Goal: Task Accomplishment & Management: Use online tool/utility

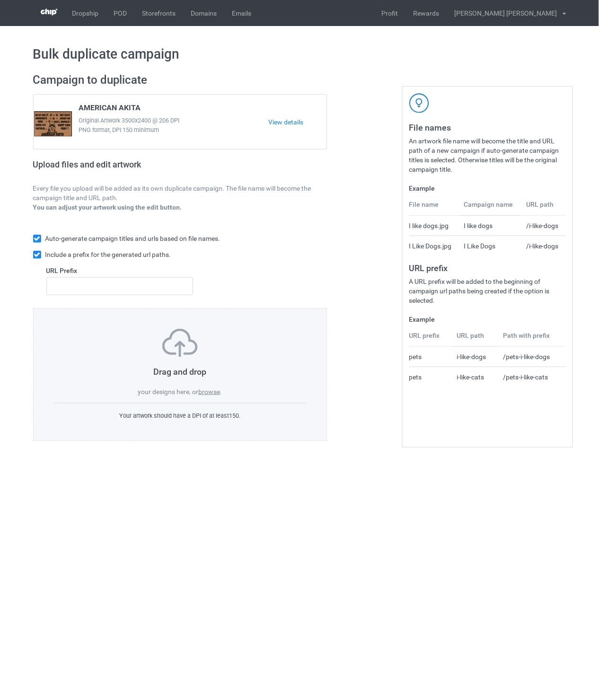
click at [211, 393] on label "browse" at bounding box center [209, 392] width 22 height 8
click at [0, 0] on input "browse" at bounding box center [0, 0] width 0 height 0
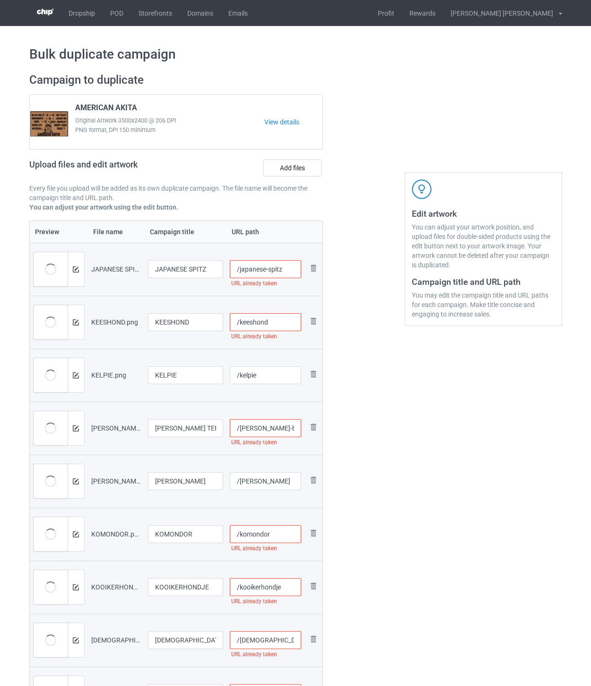
click at [294, 266] on input "/japanese-spitz" at bounding box center [265, 269] width 71 height 18
drag, startPoint x: 298, startPoint y: 269, endPoint x: 279, endPoint y: 269, distance: 18.9
click at [279, 269] on input "/japanese-spitz-ohm" at bounding box center [265, 269] width 71 height 18
type input "/japanese-spitz-ohm"
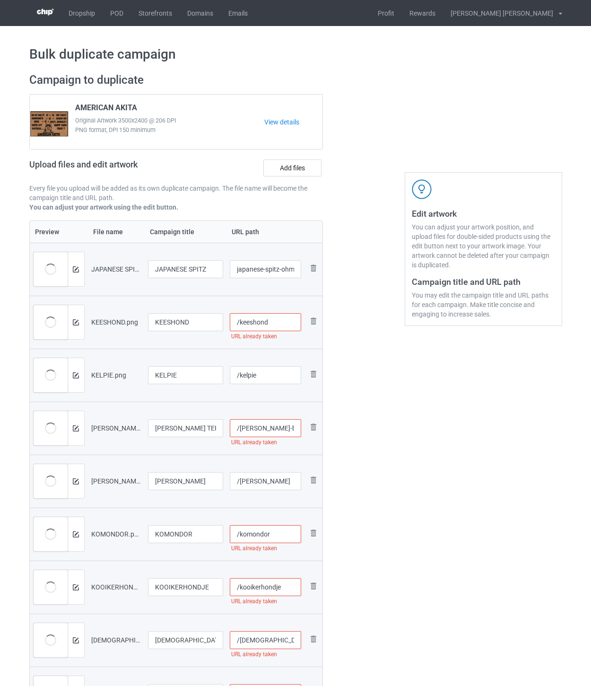
scroll to position [0, 0]
click at [288, 326] on input "/keeshond" at bounding box center [265, 322] width 71 height 18
paste input "-ohm"
type input "/keeshond-ohm"
click at [271, 374] on input "/kelpie" at bounding box center [265, 375] width 71 height 18
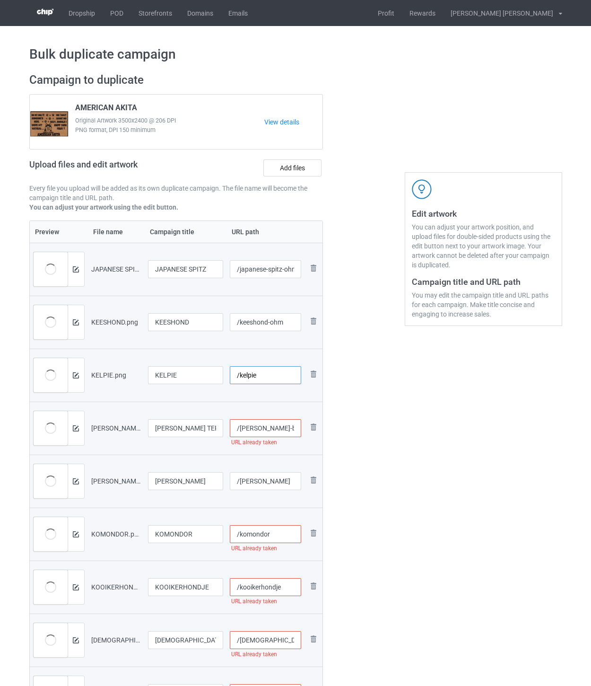
paste input "-ohm"
type input "/kelpie-ohm"
click at [292, 428] on input "/[PERSON_NAME]-blue-terrier" at bounding box center [265, 428] width 71 height 18
paste input "-ohm"
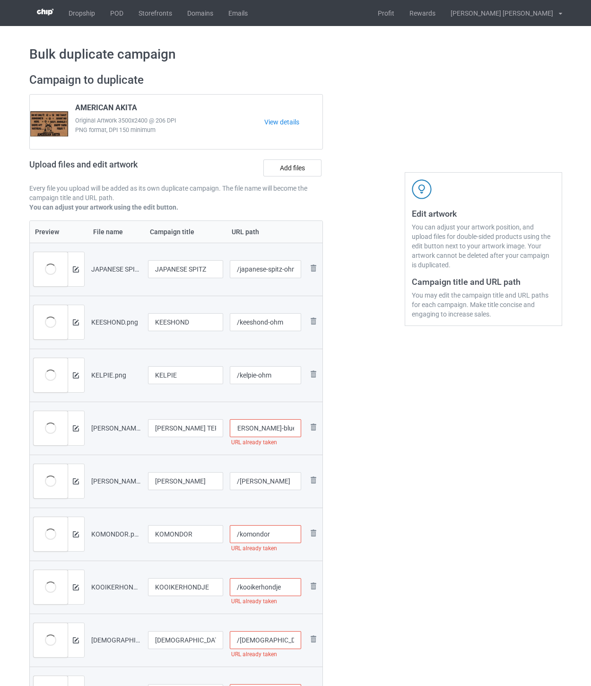
type input "/[PERSON_NAME]-blue-terrier-ohm"
click at [290, 473] on input "/[PERSON_NAME]" at bounding box center [265, 481] width 71 height 18
paste input "-ohm"
type input "/kleiner-ohm"
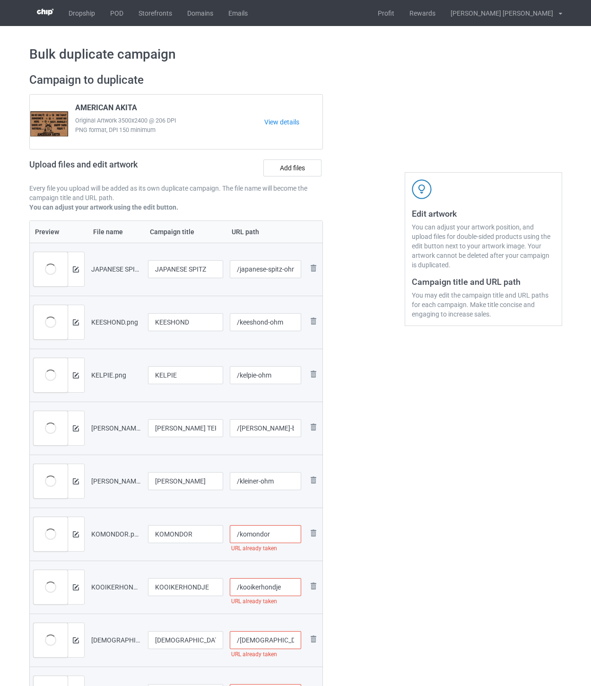
click at [281, 534] on input "/komondor" at bounding box center [265, 534] width 71 height 18
paste input "-ohm"
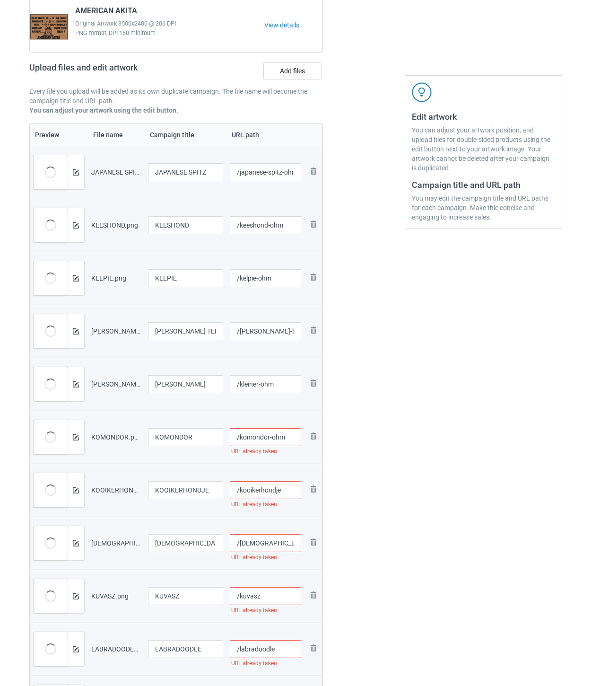
scroll to position [105, 0]
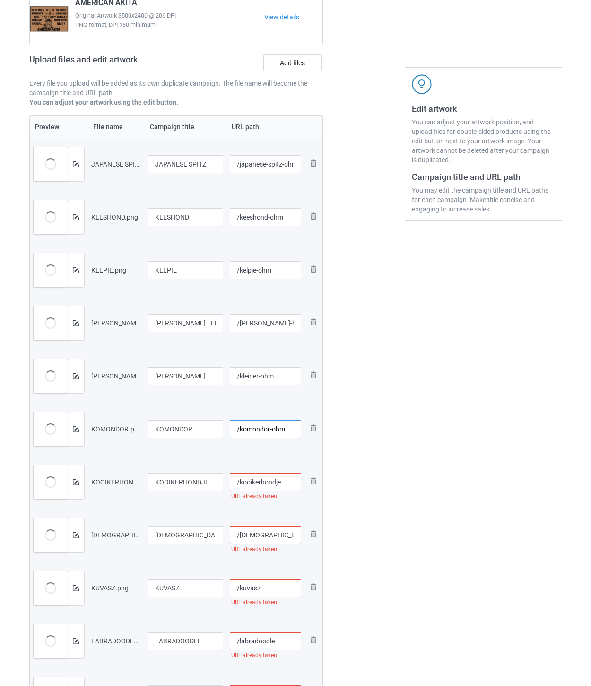
type input "/komondor-ohm"
click at [292, 481] on input "/kooikerhondje" at bounding box center [265, 482] width 71 height 18
paste input "-ohm"
type input "/kooikerhondje-ohm"
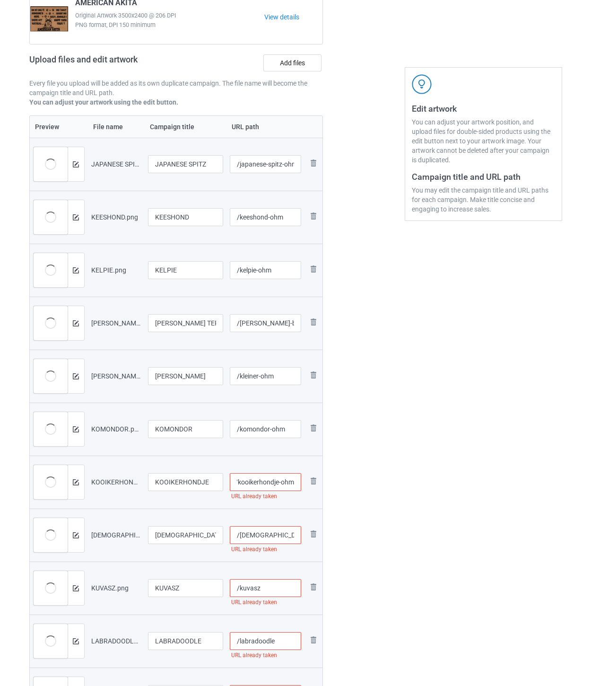
click at [294, 533] on input "/[DEMOGRAPHIC_DATA]-jindo-dog" at bounding box center [265, 535] width 71 height 18
paste input "-ohm"
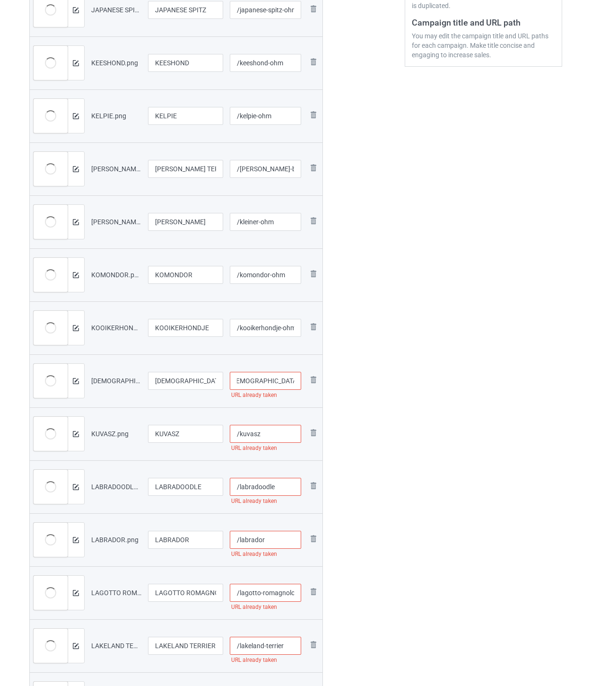
scroll to position [262, 0]
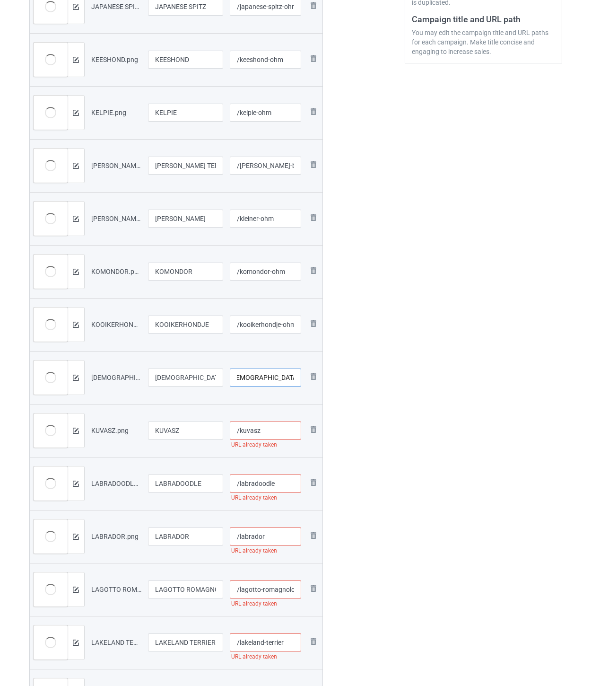
type input "/[DEMOGRAPHIC_DATA]-jindo-dog-ohm"
click at [280, 437] on input "/kuvasz" at bounding box center [265, 430] width 71 height 18
paste input "-ohm"
type input "/kuvasz-ohm"
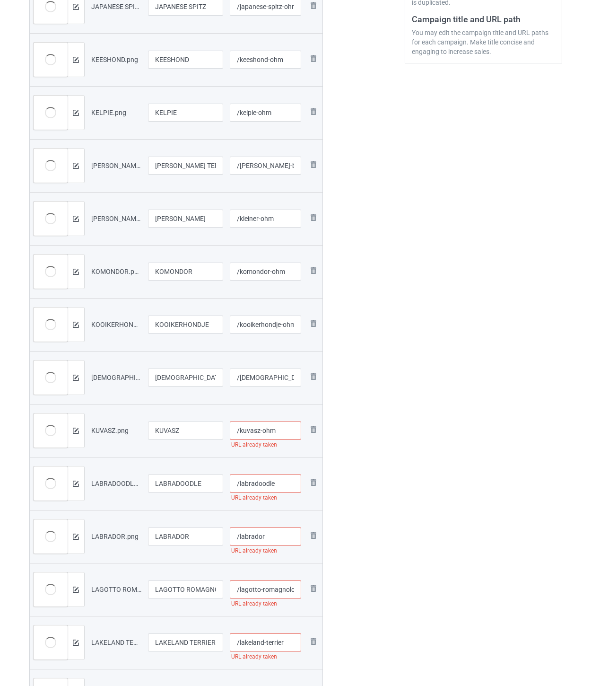
click at [281, 480] on input "/labradoodle" at bounding box center [265, 483] width 71 height 18
paste input "-ohm"
type input "/labradoodle-ohm"
click at [279, 533] on input "/labrador" at bounding box center [265, 536] width 71 height 18
paste input "-ohm"
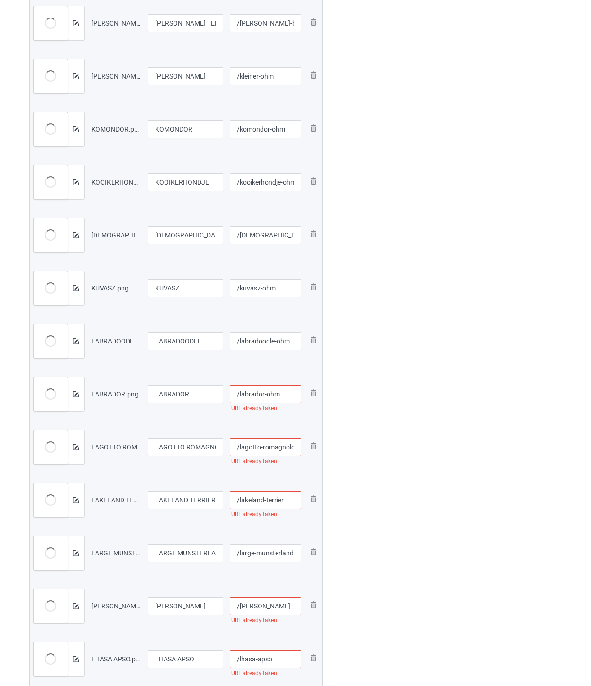
scroll to position [420, 0]
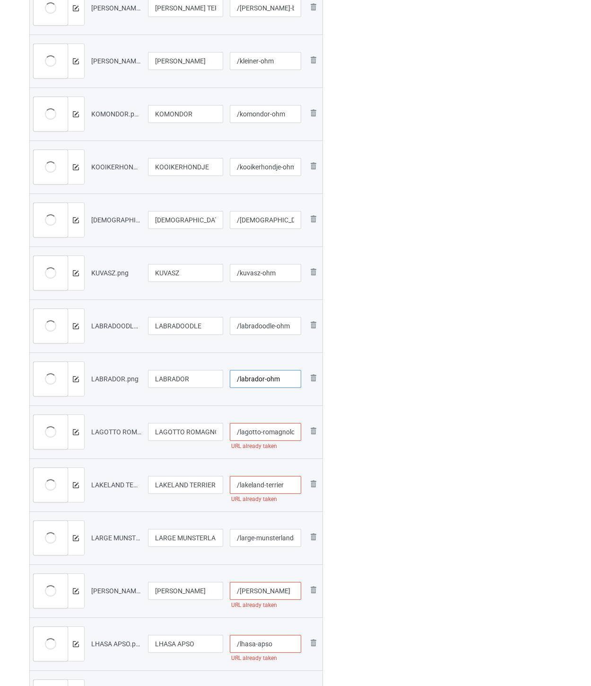
type input "/labrador-ohm"
drag, startPoint x: 268, startPoint y: 433, endPoint x: 273, endPoint y: 424, distance: 11.0
click at [268, 432] on input "/lagotto-romagnolo" at bounding box center [265, 432] width 71 height 18
paste input "-ohm"
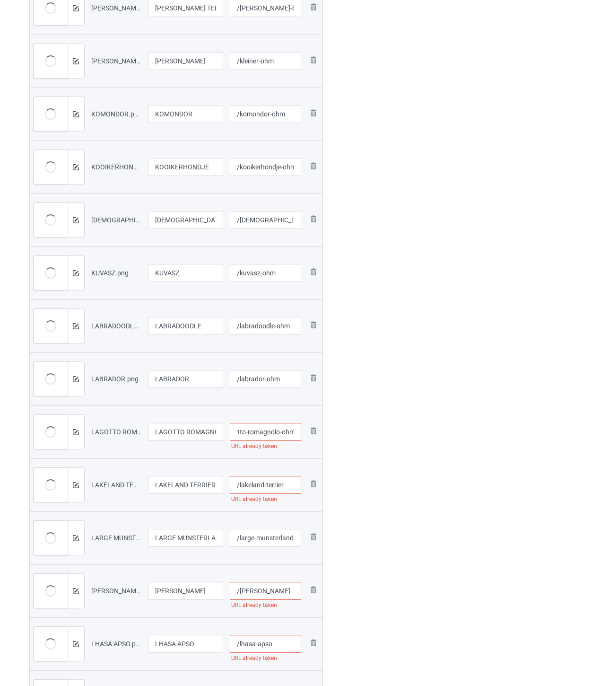
type input "/lagotto-romagnolo-ohm"
click at [285, 485] on input "/lakeland-terrier" at bounding box center [265, 485] width 71 height 18
paste input "-ohm"
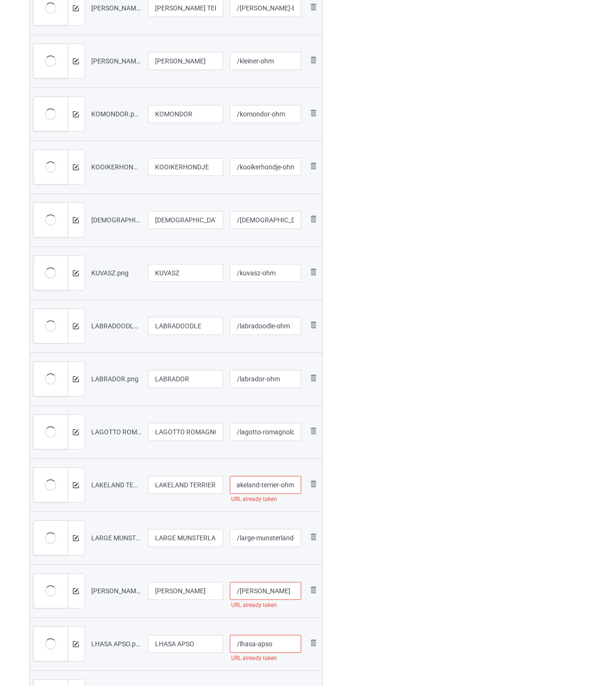
type input "/lakeland-terrier-ohm"
click at [270, 538] on input "/large-munsterlander" at bounding box center [265, 538] width 71 height 18
paste input "-ohm"
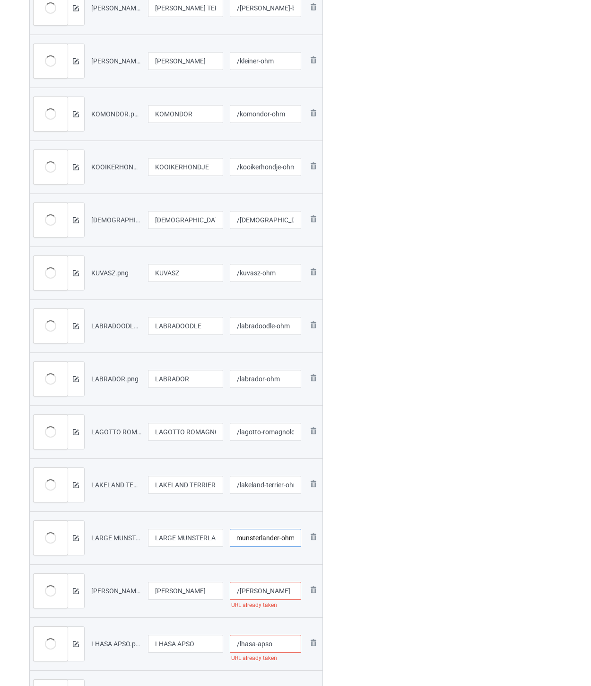
type input "/large-munsterlander-ohm"
click at [280, 589] on input "/[PERSON_NAME]" at bounding box center [265, 591] width 71 height 18
paste input "-ohm"
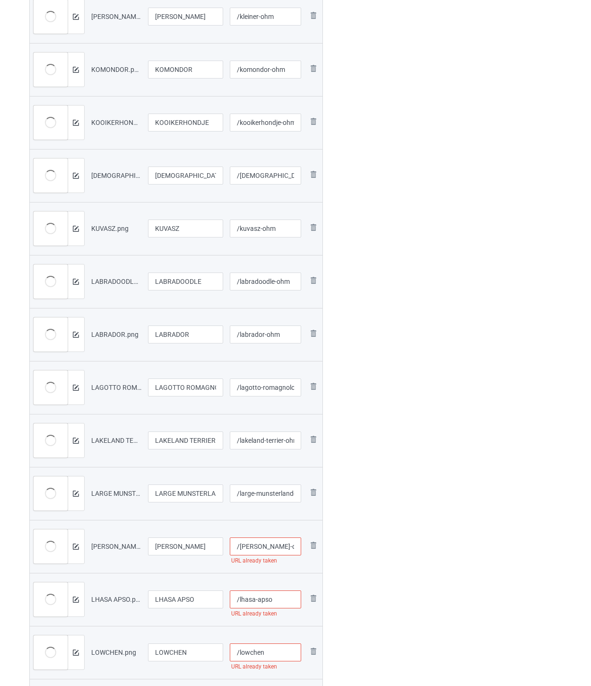
scroll to position [525, 0]
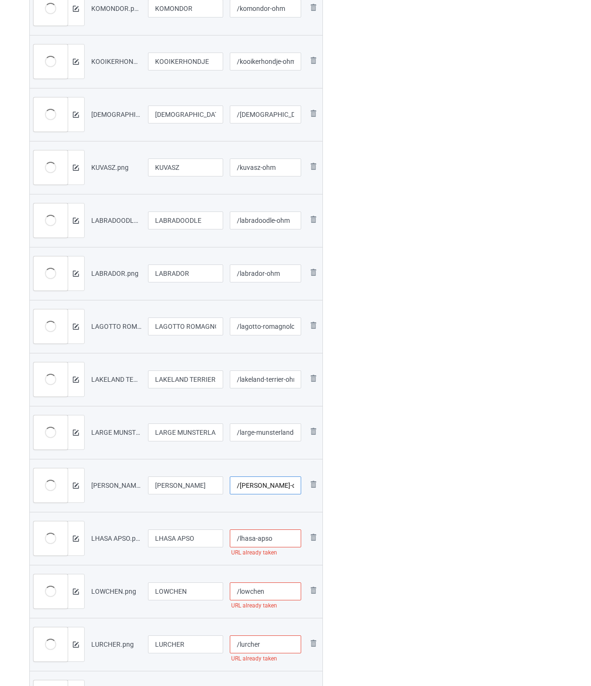
type input "/[PERSON_NAME]-ohm"
click at [285, 542] on input "/lhasa-apso" at bounding box center [265, 538] width 71 height 18
paste input "-ohm"
type input "/lhasa-apso-ohm"
click at [272, 593] on input "/lowchen" at bounding box center [265, 591] width 71 height 18
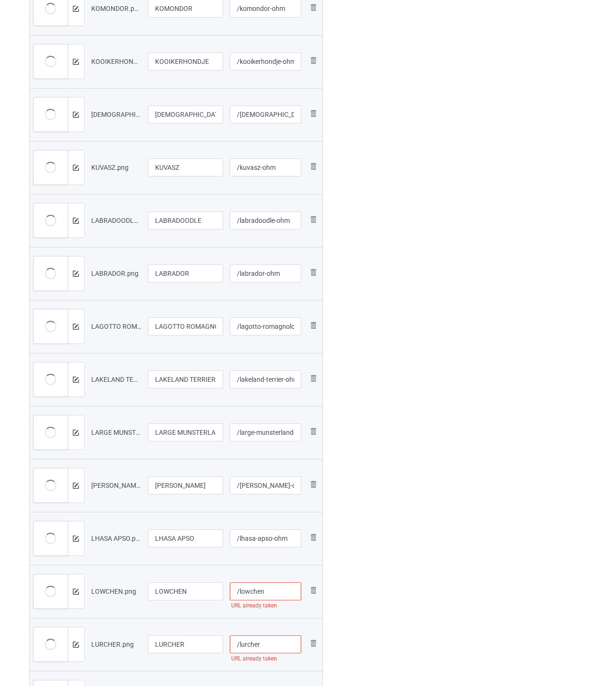
paste input "-ohm"
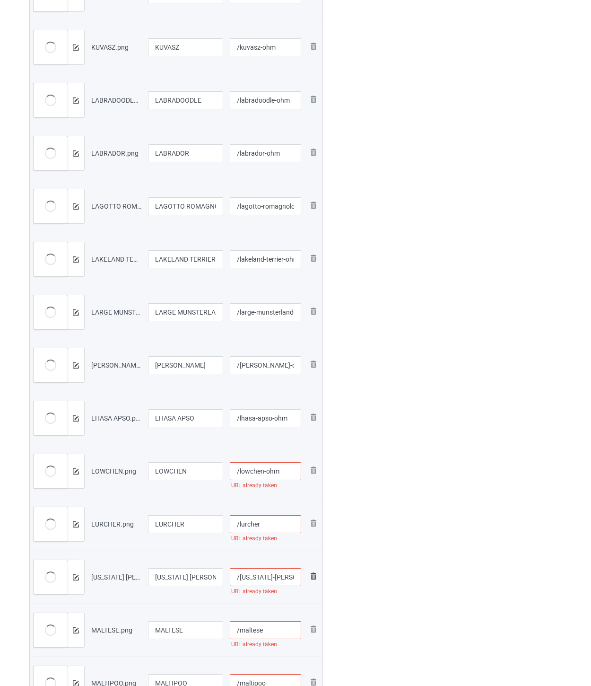
scroll to position [683, 0]
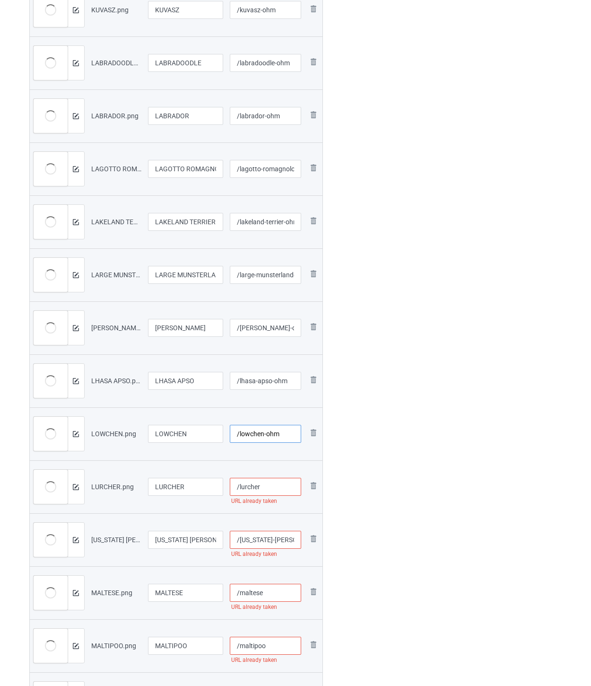
type input "/lowchen-ohm"
click at [276, 487] on input "/lurcher" at bounding box center [265, 487] width 71 height 18
paste input "-ohm"
type input "/lurcher-ohm"
click at [289, 539] on input "/[US_STATE]-[PERSON_NAME]" at bounding box center [265, 539] width 71 height 18
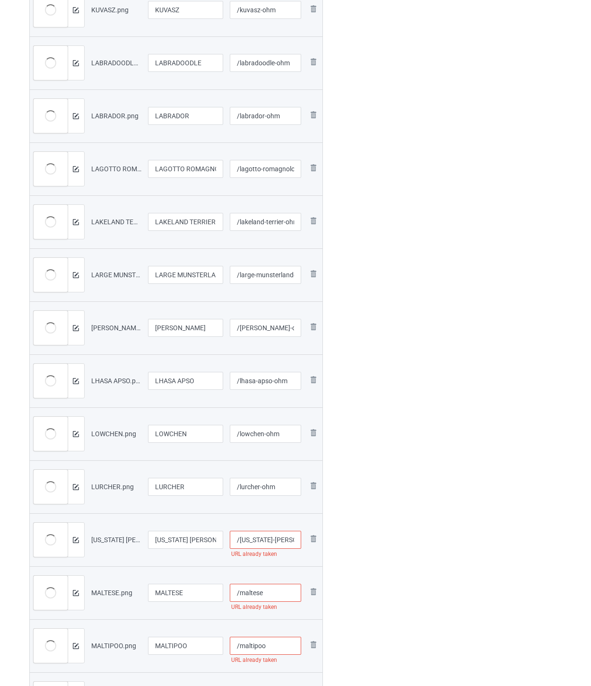
paste input "-ohm"
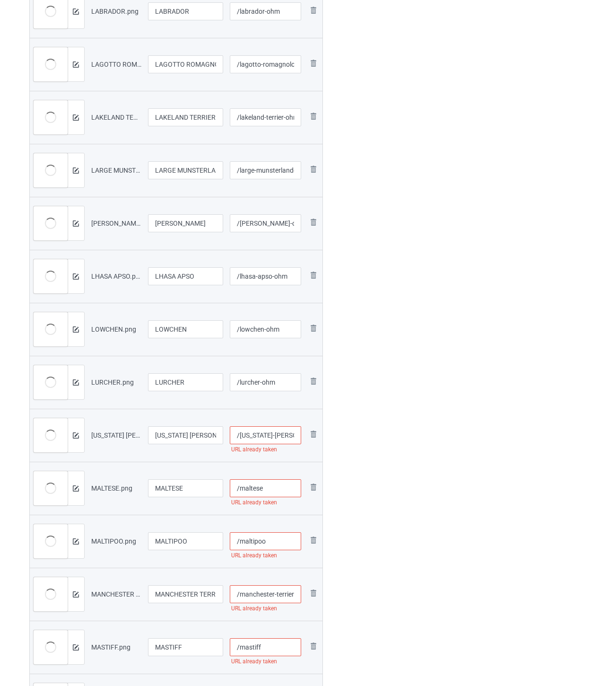
scroll to position [788, 0]
type input "/[US_STATE]-[PERSON_NAME]"
click at [276, 487] on input "/maltese" at bounding box center [265, 487] width 71 height 18
paste input "-ohm"
type input "/maltese-ohm"
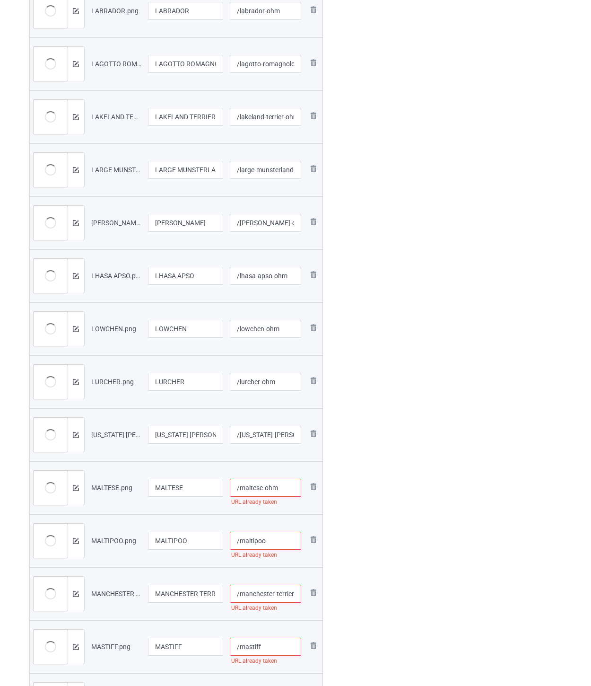
click at [283, 539] on input "/maltipoo" at bounding box center [265, 540] width 71 height 18
paste input "-ohm"
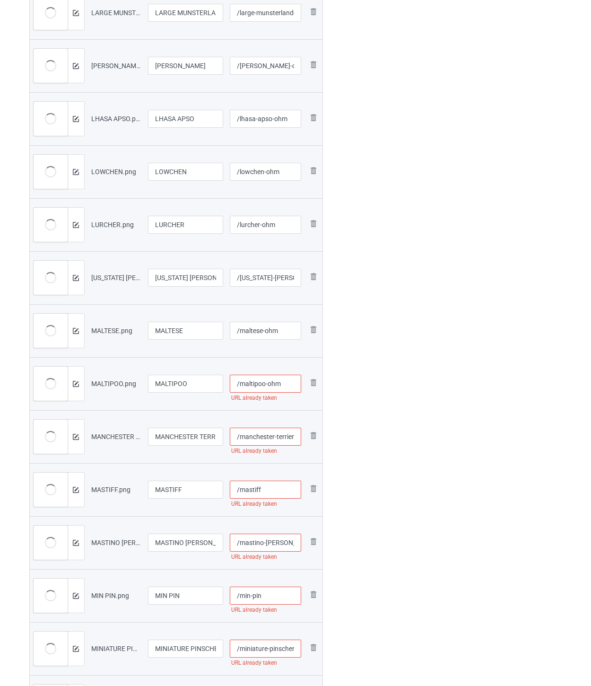
scroll to position [946, 0]
type input "/maltipoo-ohm"
click at [273, 435] on input "/manchester-terrier" at bounding box center [265, 435] width 71 height 18
paste input "-ohm"
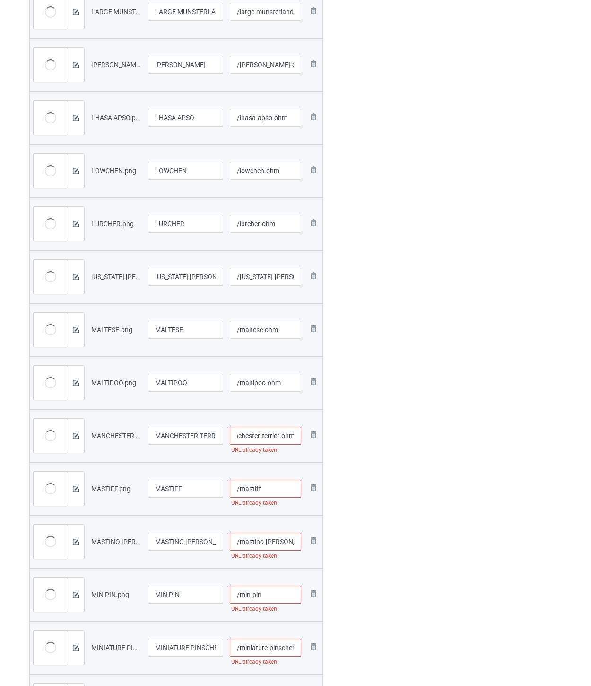
type input "/manchester-terrier-ohm"
click at [271, 489] on input "/mastiff" at bounding box center [265, 488] width 71 height 18
paste input "-ohm"
type input "/mastiff-ohm"
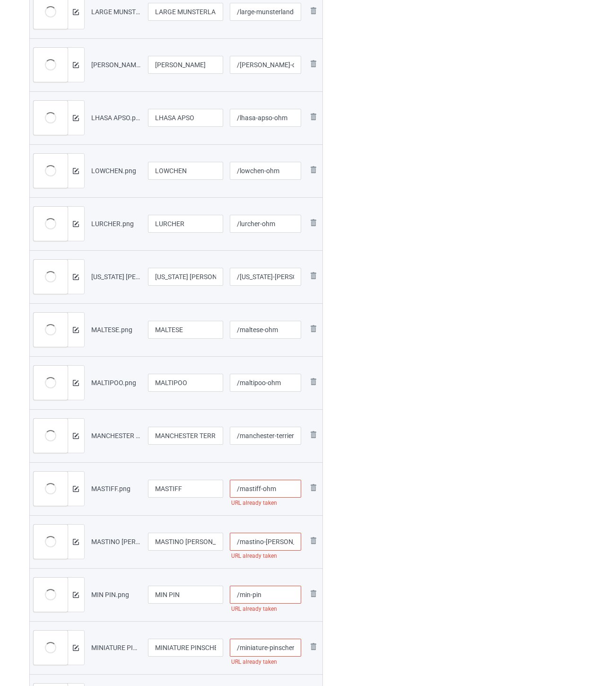
drag, startPoint x: 266, startPoint y: 544, endPoint x: 269, endPoint y: 531, distance: 12.7
click at [266, 543] on input "/mastino-[PERSON_NAME]" at bounding box center [265, 541] width 71 height 18
paste input "-ohm"
type input "/mastino-[PERSON_NAME]"
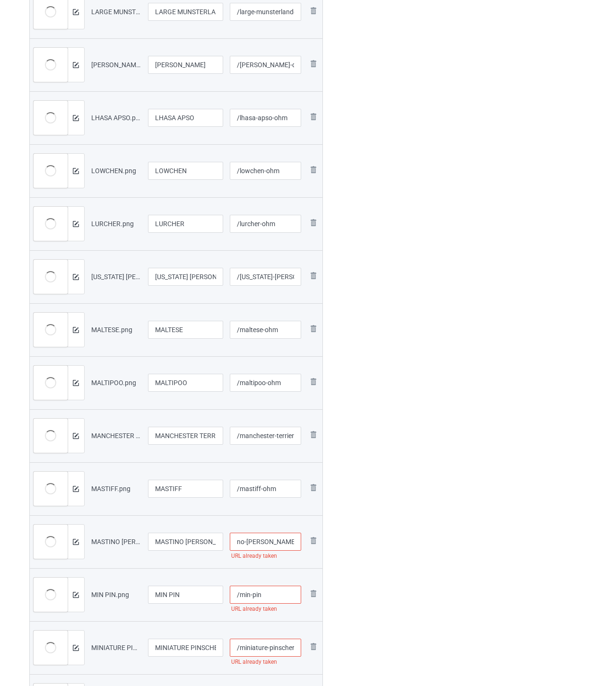
click at [279, 599] on input "/min-pin" at bounding box center [265, 594] width 71 height 18
paste input "-ohm"
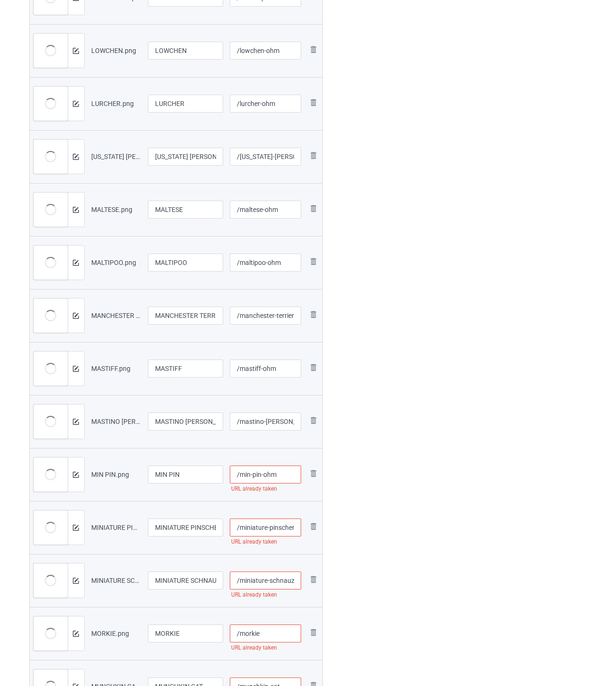
scroll to position [1103, 0]
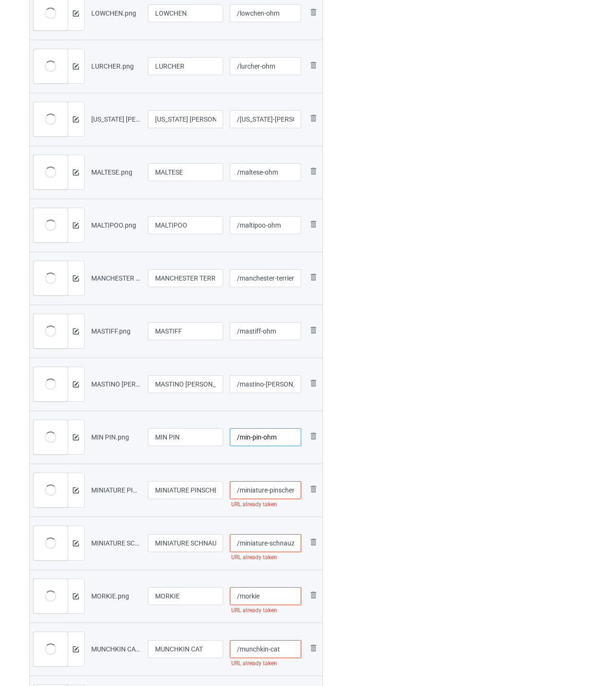
type input "/min-pin-ohm"
click at [266, 493] on input "/miniature-pinscher" at bounding box center [265, 490] width 71 height 18
paste input "-ohm"
type input "/miniature-pinscher-ohm"
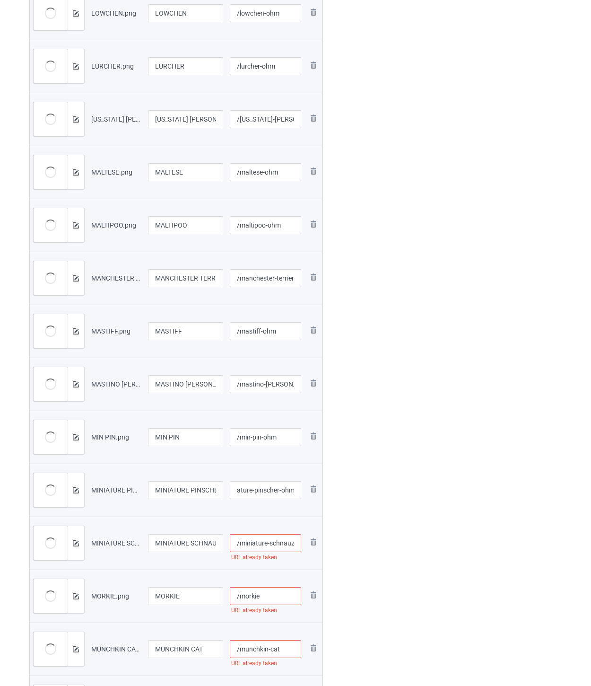
click at [269, 545] on input "/miniature-schnauzer" at bounding box center [265, 543] width 71 height 18
paste input "-ohm"
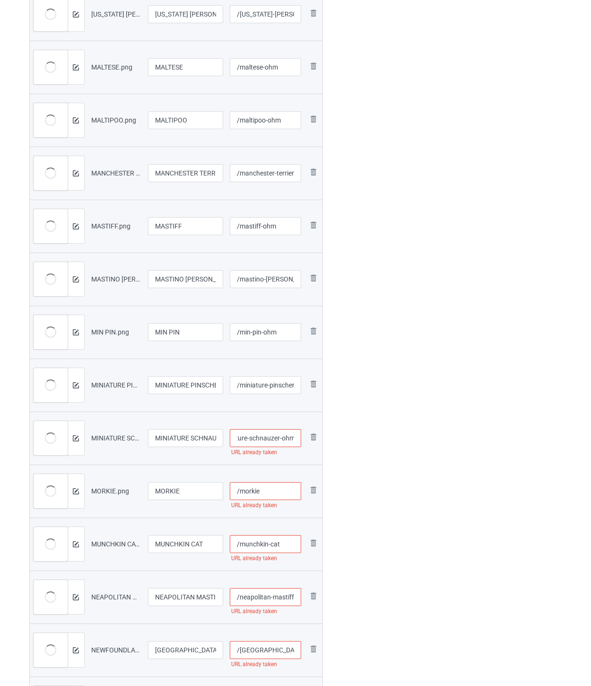
type input "/miniature-schnauzer-ohm"
click at [276, 489] on input "/morkie" at bounding box center [265, 491] width 71 height 18
paste input "-ohm"
type input "/morkie-ohm"
click at [282, 542] on input "/munchkin-cat" at bounding box center [265, 544] width 71 height 18
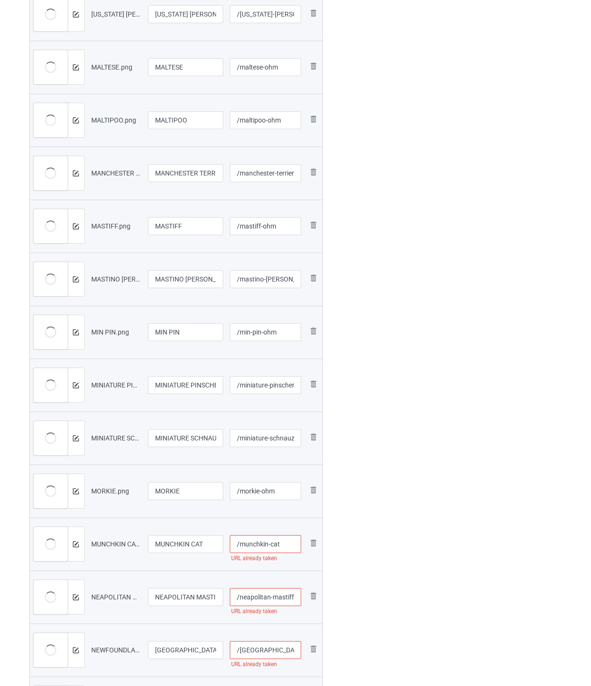
paste input "-ohm"
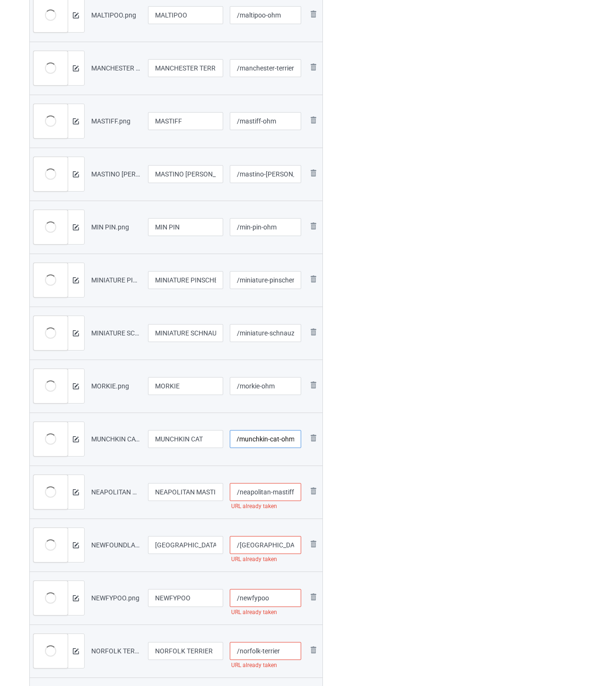
type input "/munchkin-cat-ohm"
click at [261, 494] on input "/neapolitan-mastiff" at bounding box center [265, 492] width 71 height 18
paste input "-ohm"
type input "/neapolitan-mastiff-ohm"
click at [283, 544] on input "/[GEOGRAPHIC_DATA]" at bounding box center [265, 545] width 71 height 18
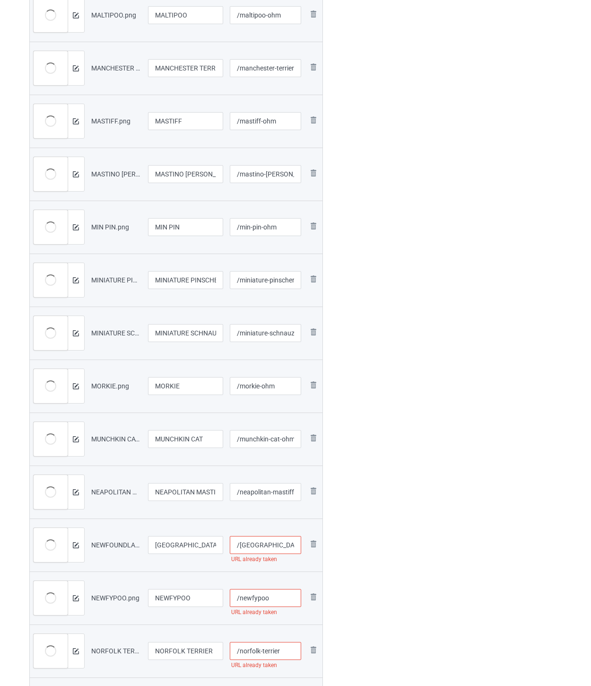
paste input "-ohm"
type input "/[GEOGRAPHIC_DATA]-ohm"
click at [286, 594] on input "/newfypoo" at bounding box center [265, 598] width 71 height 18
paste
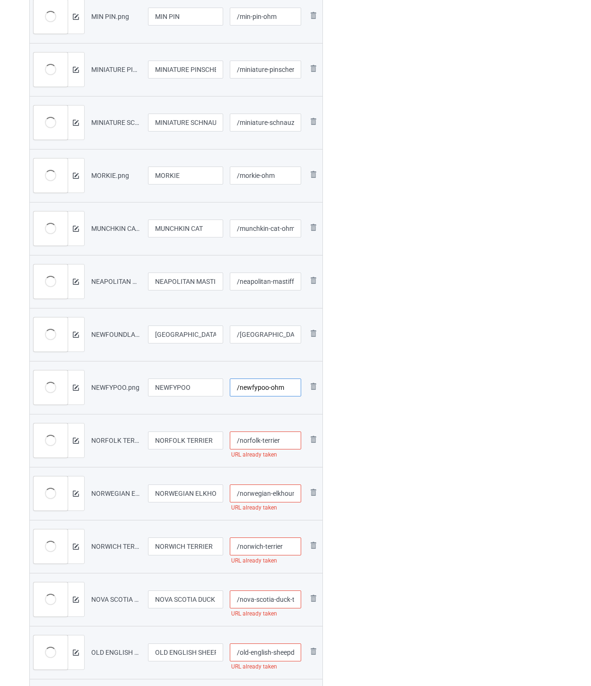
type input "/newfypoo-ohm"
click at [286, 442] on input "/norfolk-terrier" at bounding box center [265, 440] width 71 height 18
type input "/norfolk-terrier-ohm"
click at [265, 498] on input "/norwegian-elkhound" at bounding box center [265, 493] width 71 height 18
type input "/norwegian-elkhound-ohm"
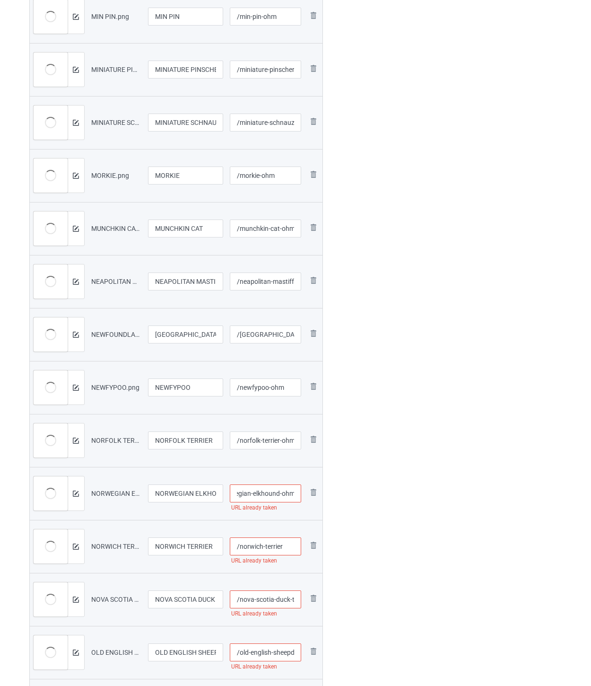
click at [284, 542] on input "/norwich-terrier" at bounding box center [265, 546] width 71 height 18
type input "/norwich-terrier-ohm"
click at [278, 596] on input "/nova-scotia-duck-tolling-retriever" at bounding box center [265, 599] width 71 height 18
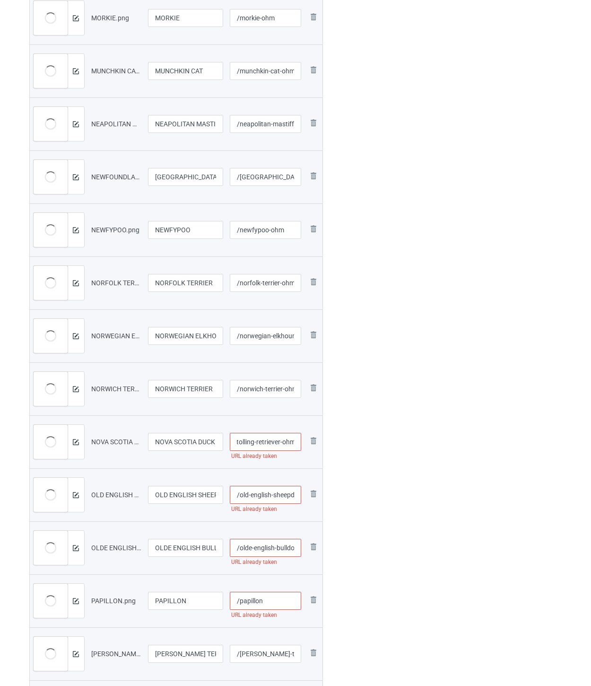
type input "/nova-scotia-duck-tolling-retriever-ohm"
click at [277, 499] on input "/old-english-sheepdog" at bounding box center [265, 495] width 71 height 18
type input "/old-english-sheepdog-ohm"
click at [271, 542] on input "/olde-english-bulldogges" at bounding box center [265, 547] width 71 height 18
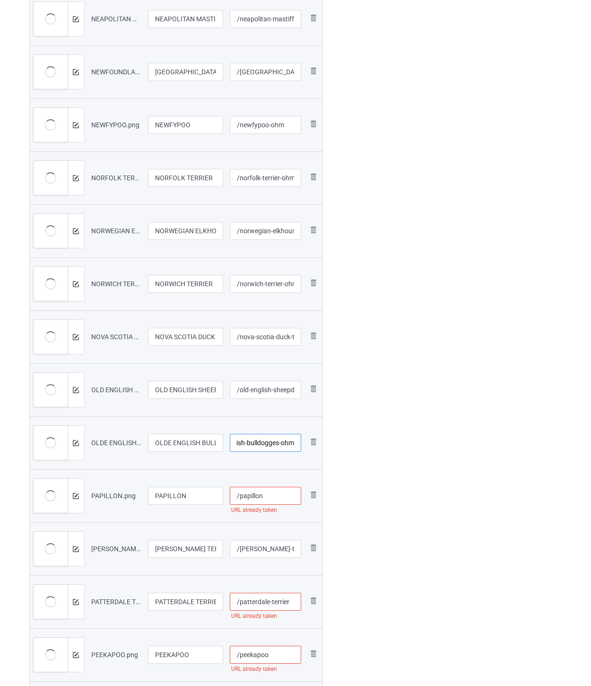
type input "/olde-english-bulldogges-ohm"
click at [280, 494] on input "/papillon" at bounding box center [265, 495] width 71 height 18
type input "/papillon-ohm"
click at [273, 547] on input "/[PERSON_NAME]-terrier" at bounding box center [265, 548] width 71 height 18
type input "/[PERSON_NAME]-terrier-ohm"
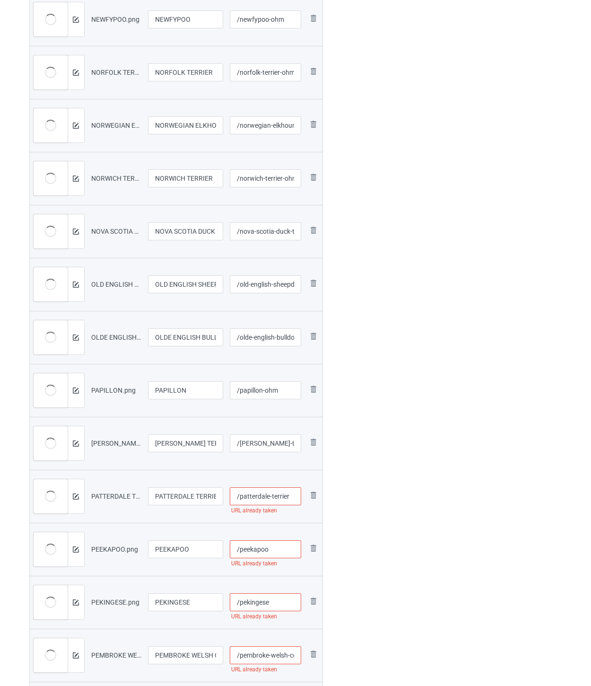
click at [292, 499] on input "/patterdale-terrier" at bounding box center [265, 496] width 71 height 18
type input "/patterdale-terrier-ohm"
click at [281, 549] on input "/peekapoo" at bounding box center [265, 549] width 71 height 18
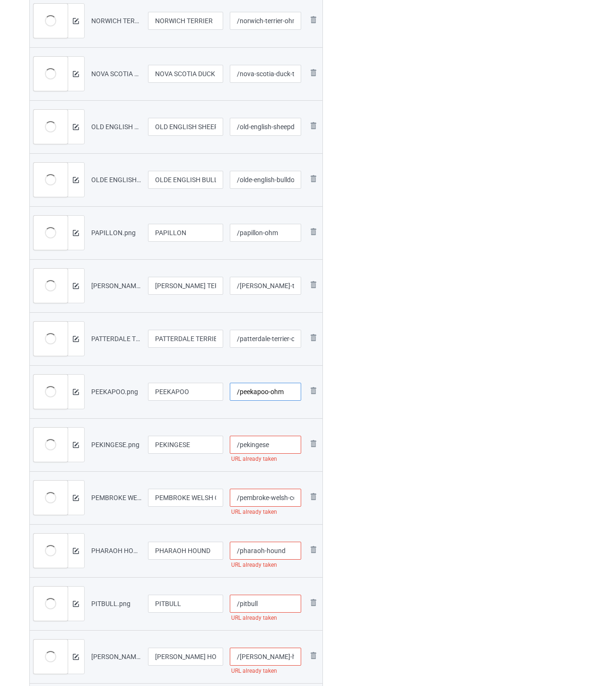
type input "/peekapoo-ohm"
click at [277, 446] on input "/pekingese" at bounding box center [265, 444] width 71 height 18
type input "/pekingese-ohm"
drag, startPoint x: 279, startPoint y: 497, endPoint x: 281, endPoint y: 492, distance: 5.8
click at [279, 496] on input "/pembroke-welsh-corgi" at bounding box center [265, 497] width 71 height 18
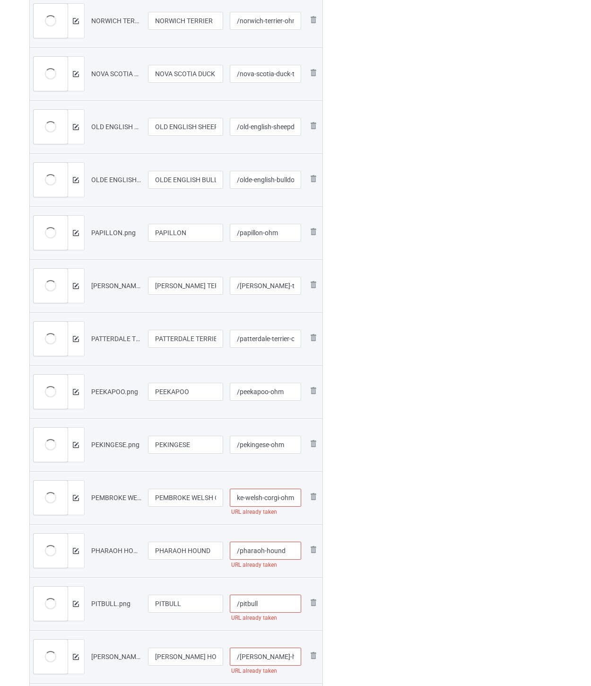
type input "/pembroke-welsh-corgi-ohm"
click at [286, 547] on input "/pharaoh-hound" at bounding box center [265, 550] width 71 height 18
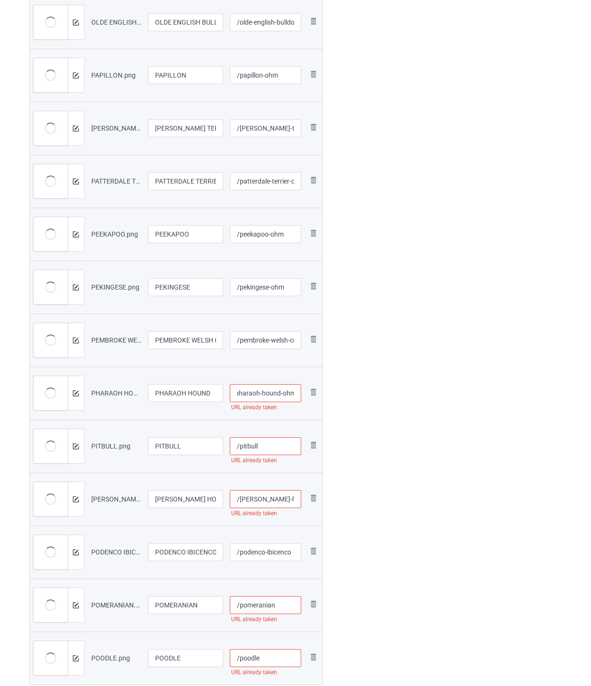
type input "/pharaoh-hound-ohm"
click at [272, 448] on input "/pitbull" at bounding box center [265, 446] width 71 height 18
type input "/pitbull-ohm"
click at [284, 502] on input "/[PERSON_NAME]-hound" at bounding box center [265, 499] width 71 height 18
type input "/[PERSON_NAME]-hound-ohm"
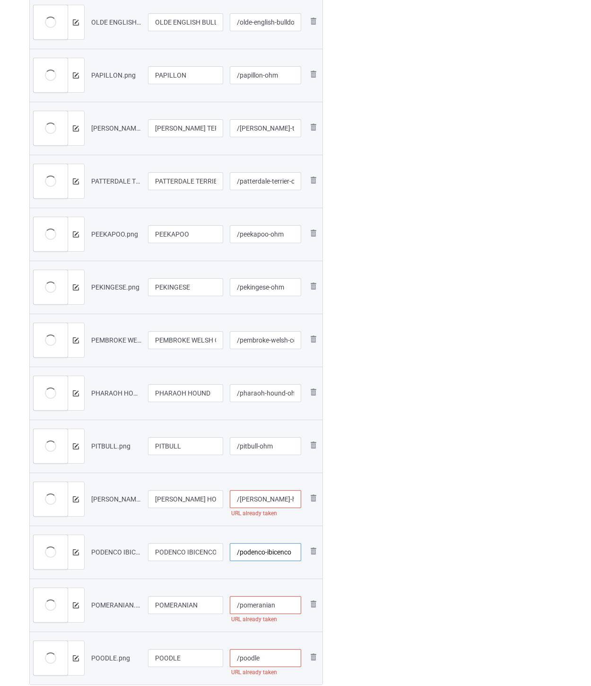
click at [278, 558] on input "/podenco-ibicenco" at bounding box center [265, 552] width 71 height 18
type input "/podenco-ibicenco-ohm"
click at [281, 598] on input "/pomeranian" at bounding box center [265, 605] width 71 height 18
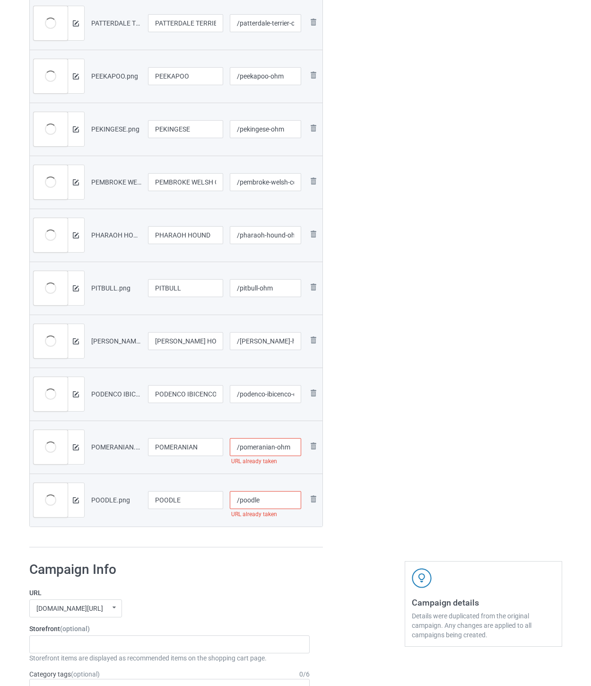
type input "/pomeranian-ohm"
click at [277, 499] on input "/poodle" at bounding box center [265, 500] width 71 height 18
type input "/poodle-ohm"
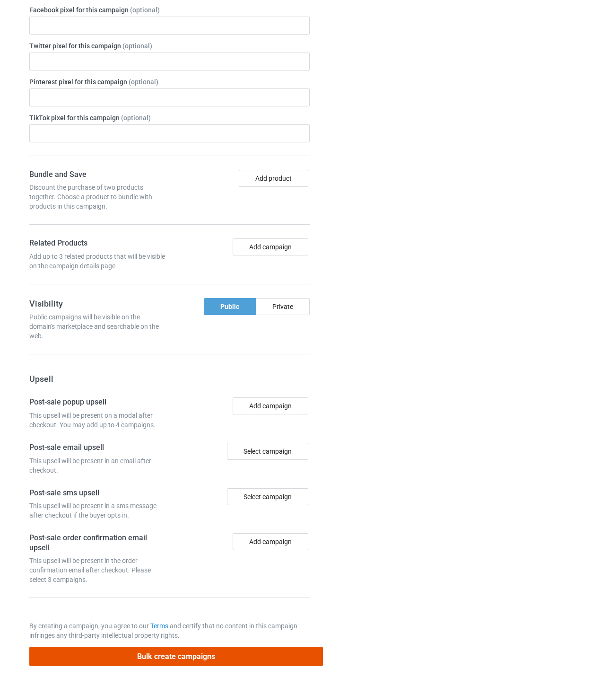
click at [273, 654] on button "Bulk create campaigns" at bounding box center [176, 655] width 294 height 19
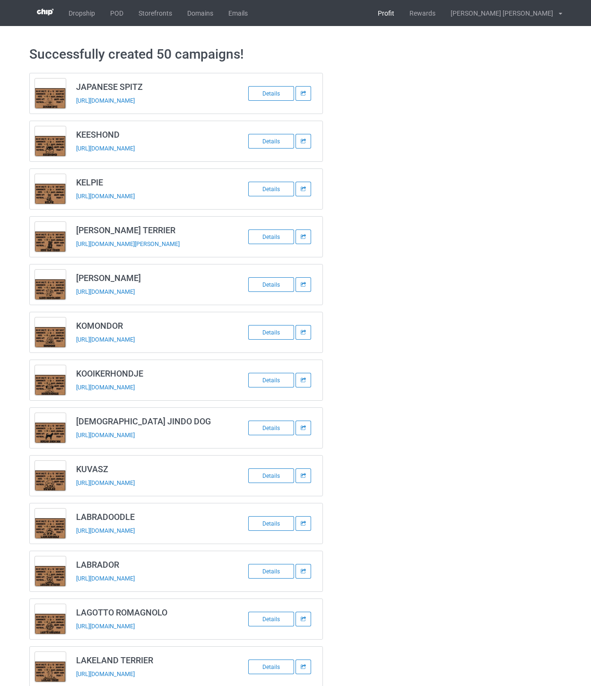
click at [402, 15] on link "Profit" at bounding box center [386, 13] width 32 height 26
